Goal: Information Seeking & Learning: Check status

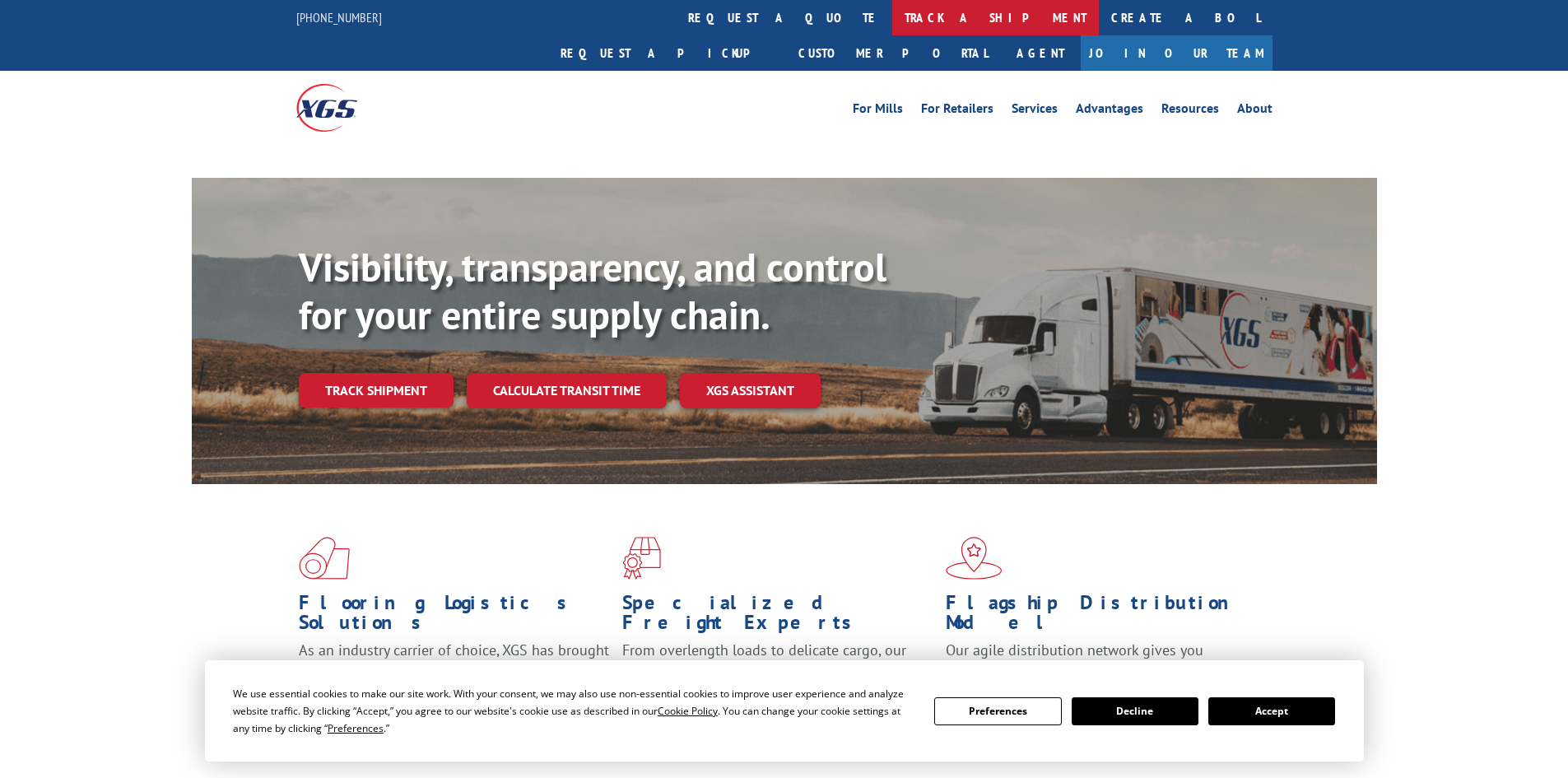
click at [892, 16] on link "track a shipment" at bounding box center [995, 17] width 206 height 35
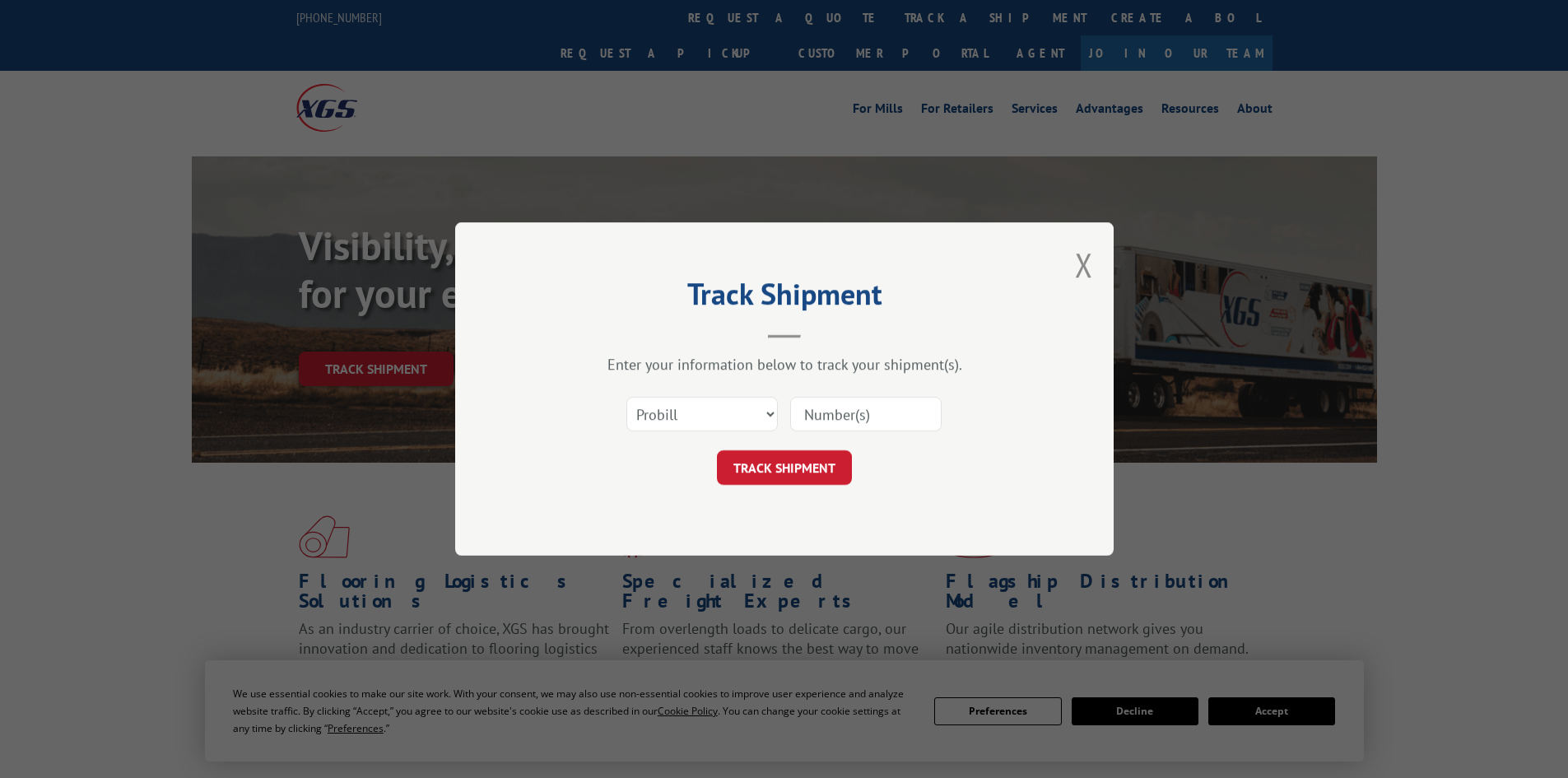
click at [678, 420] on select "Select category... Probill BOL PO" at bounding box center [702, 414] width 151 height 35
select select "bol"
click at [627, 397] on select "Select category... Probill BOL PO" at bounding box center [702, 414] width 151 height 35
click at [840, 409] on input at bounding box center [865, 414] width 151 height 35
paste input "17524056"
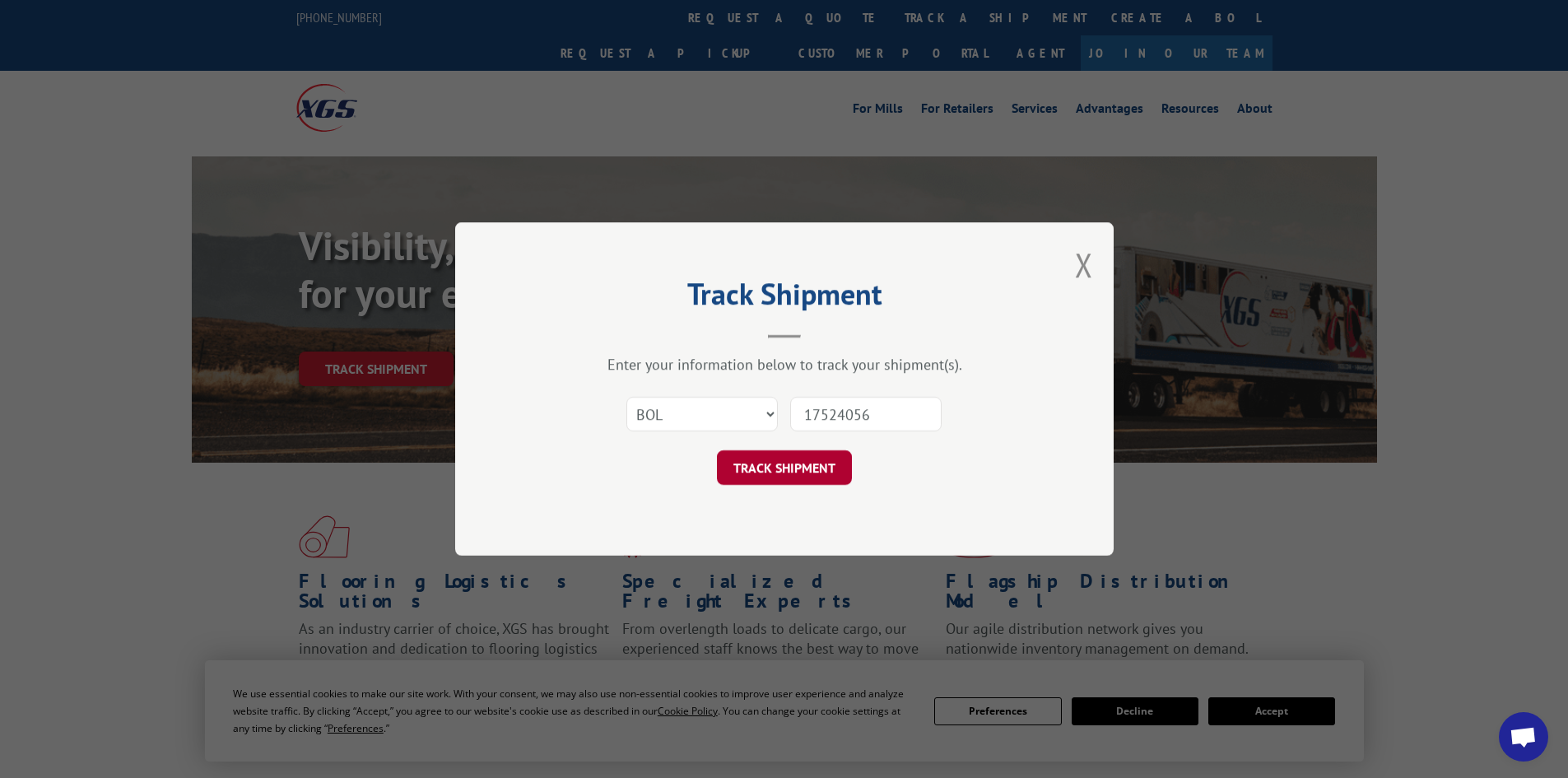
type input "17524056"
click at [830, 451] on button "TRACK SHIPMENT" at bounding box center [784, 468] width 135 height 35
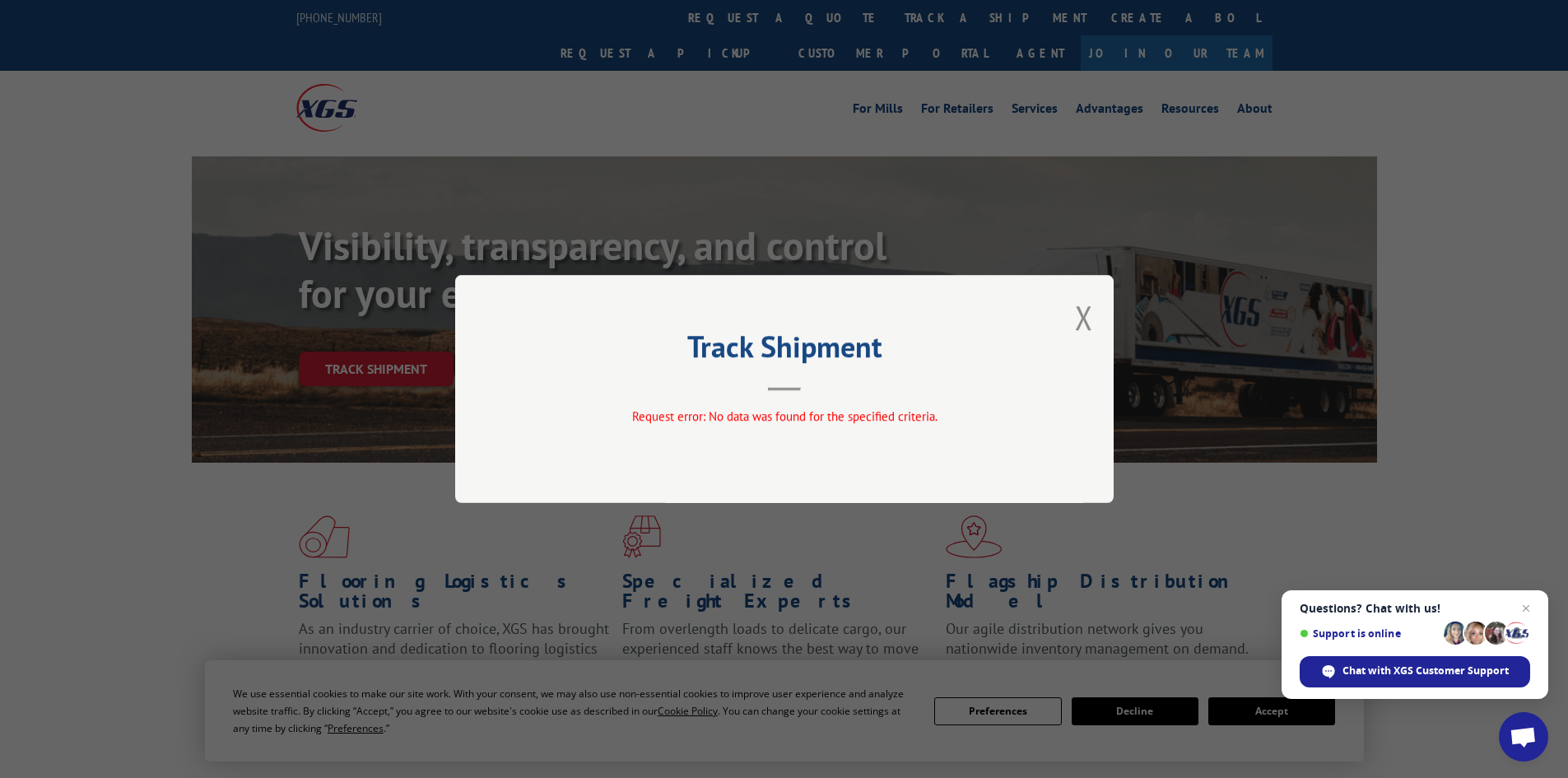
drag, startPoint x: 1077, startPoint y: 319, endPoint x: 1104, endPoint y: 264, distance: 61.3
click at [1078, 319] on button "Close modal" at bounding box center [1084, 317] width 18 height 44
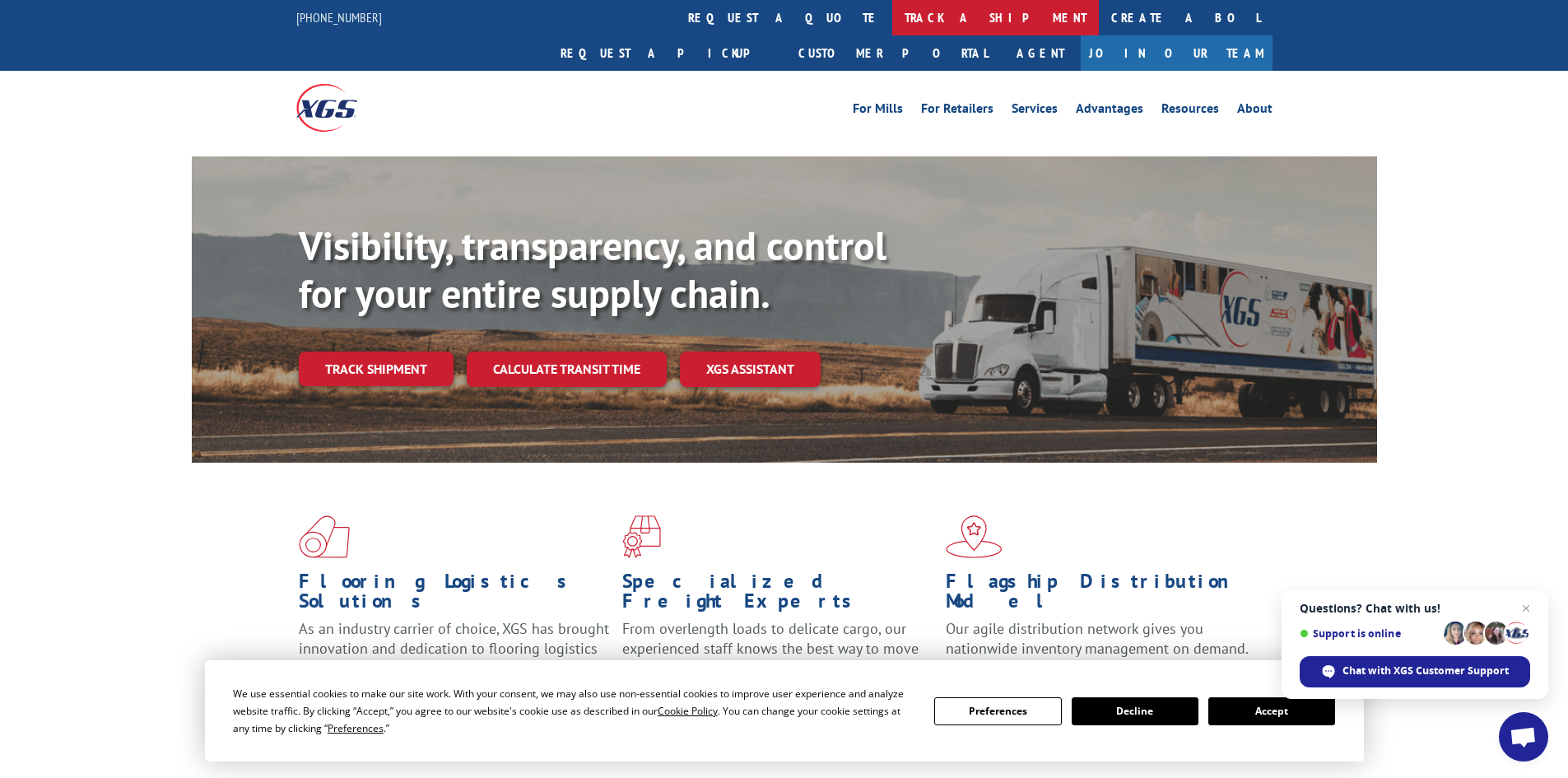
click at [892, 23] on link "track a shipment" at bounding box center [995, 17] width 206 height 35
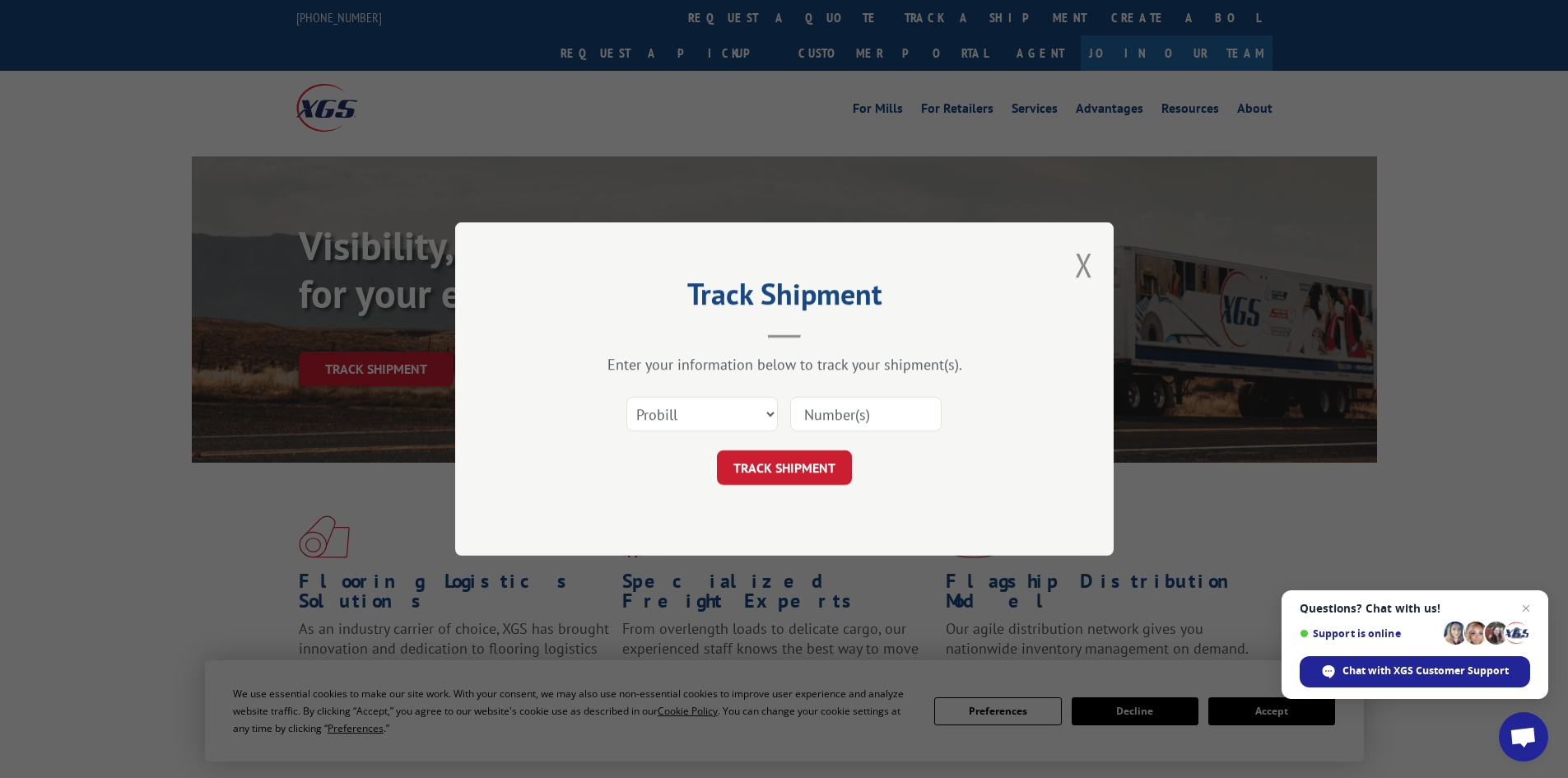
click at [697, 433] on div "Select category... Probill BOL PO" at bounding box center [785, 414] width 494 height 54
click at [814, 414] on input at bounding box center [865, 414] width 151 height 35
paste input "17524056"
type input "17524056"
click at [818, 471] on button "TRACK SHIPMENT" at bounding box center [784, 468] width 135 height 35
